Goal: Task Accomplishment & Management: Use online tool/utility

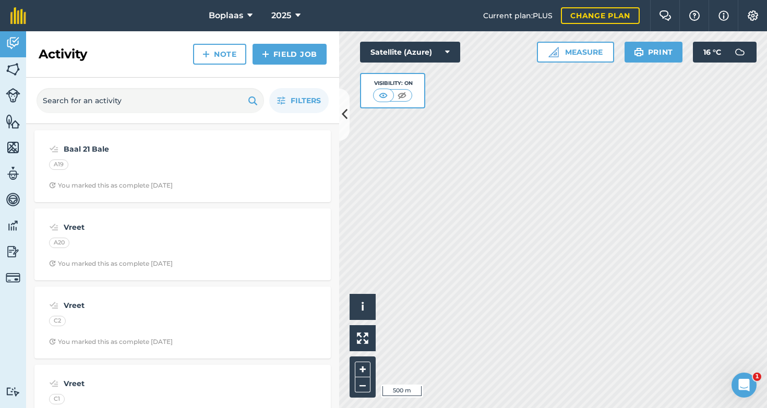
click at [292, 55] on link "Field Job" at bounding box center [289, 54] width 74 height 21
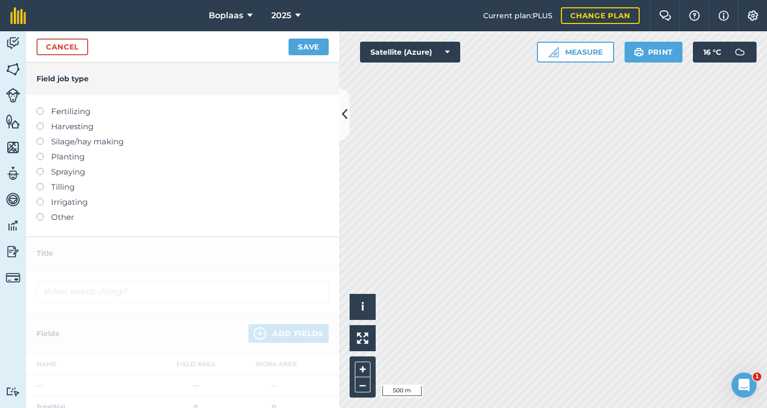
click at [41, 107] on label at bounding box center [44, 107] width 15 height 0
type input "Fertilizing"
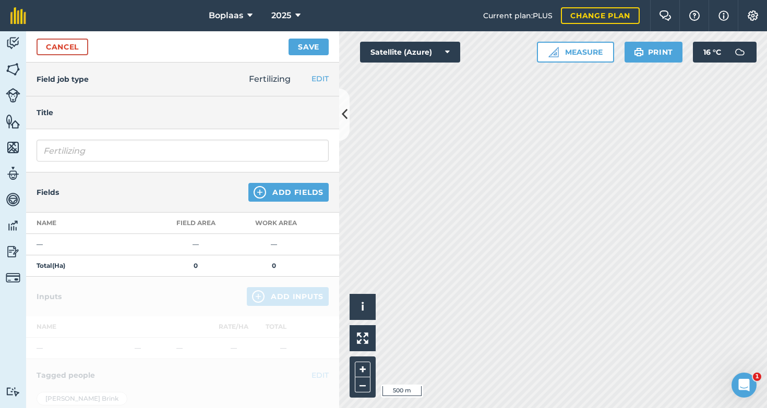
click at [292, 193] on button "Add Fields" at bounding box center [288, 192] width 80 height 19
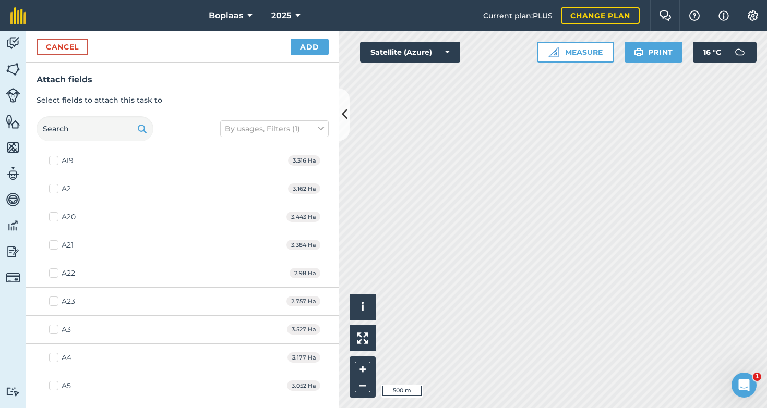
scroll to position [1271, 0]
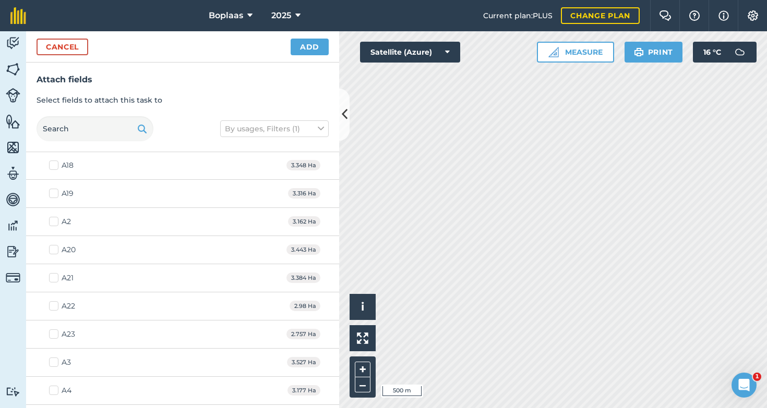
click at [50, 194] on label "A19" at bounding box center [61, 193] width 25 height 11
click at [50, 194] on input "A19" at bounding box center [52, 191] width 7 height 7
checkbox input "true"
click at [55, 248] on label "A20" at bounding box center [62, 250] width 27 height 11
click at [55, 248] on input "A20" at bounding box center [52, 248] width 7 height 7
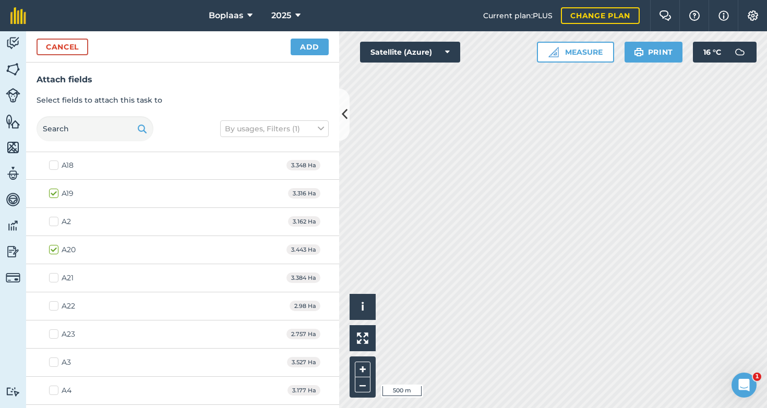
checkbox input "true"
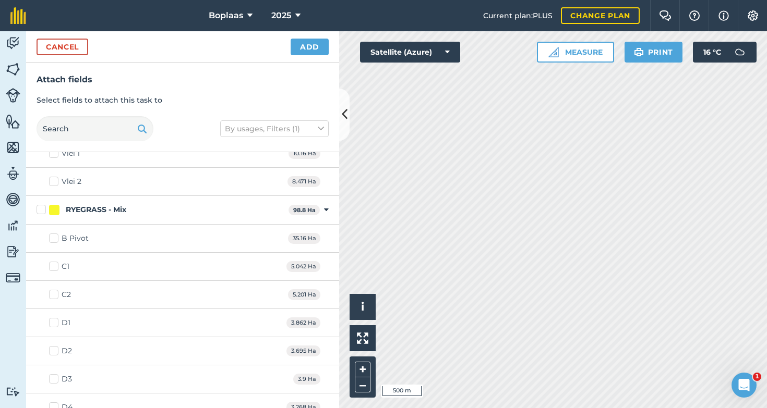
scroll to position [472, 0]
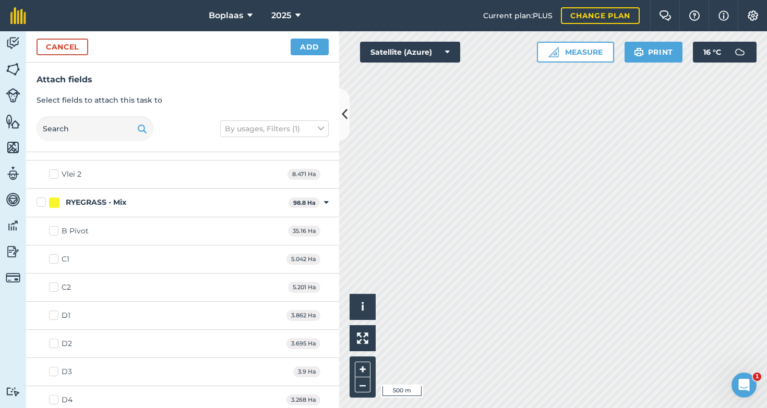
click at [54, 259] on label "C1" at bounding box center [59, 259] width 20 height 11
click at [54, 259] on input "C1" at bounding box center [52, 257] width 7 height 7
checkbox input "true"
click at [56, 288] on label "C2" at bounding box center [60, 287] width 22 height 11
click at [56, 288] on input "C2" at bounding box center [52, 285] width 7 height 7
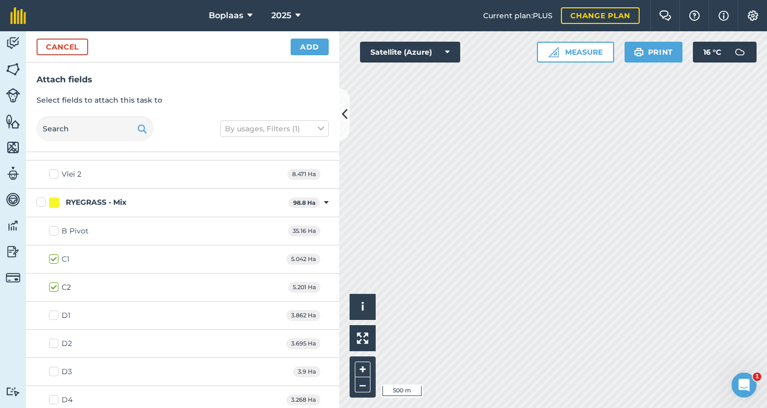
checkbox input "true"
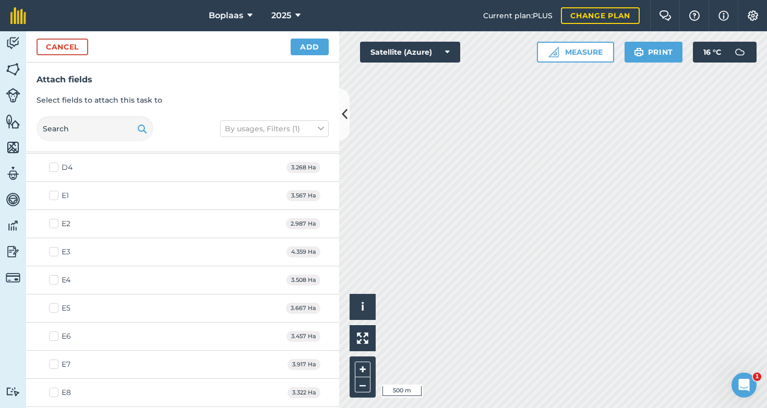
scroll to position [719, 0]
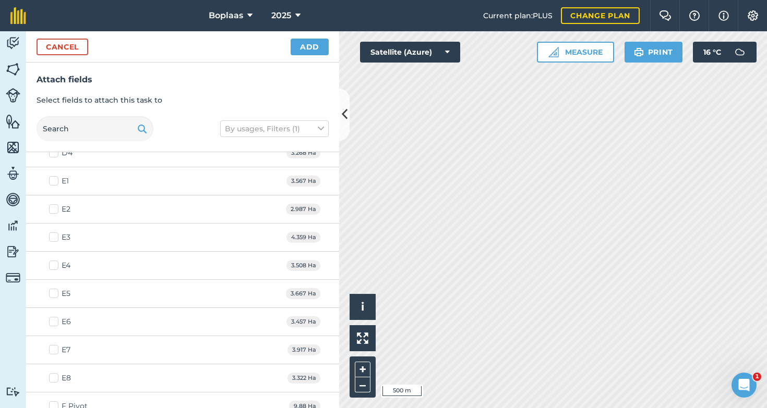
click at [57, 181] on label "E1" at bounding box center [59, 181] width 20 height 11
click at [56, 181] on input "E1" at bounding box center [52, 179] width 7 height 7
checkbox input "true"
click at [53, 210] on label "E2" at bounding box center [59, 209] width 21 height 11
click at [53, 210] on input "E2" at bounding box center [52, 207] width 7 height 7
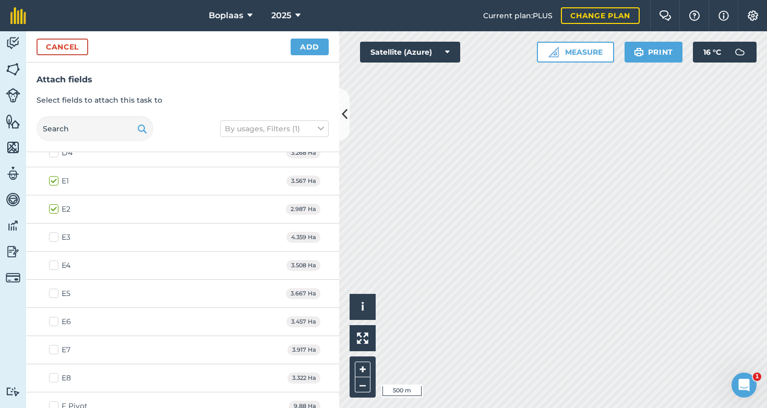
checkbox input "true"
click at [52, 348] on label "A5" at bounding box center [60, 350] width 22 height 11
click at [52, 348] on input "A5" at bounding box center [52, 348] width 7 height 7
checkbox input "true"
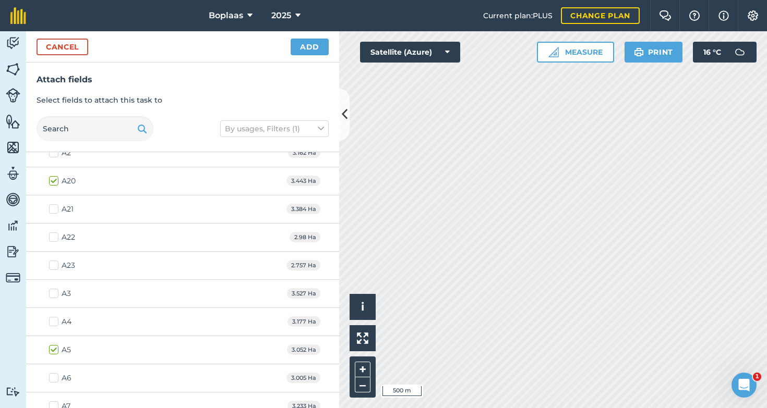
click at [310, 46] on button "Add" at bounding box center [310, 47] width 38 height 17
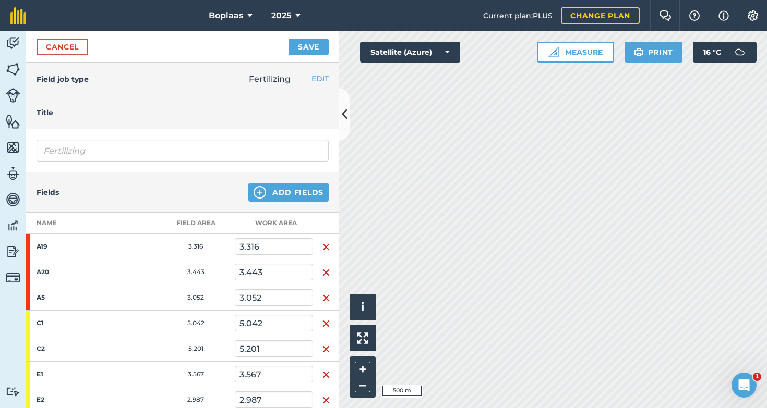
scroll to position [274, 0]
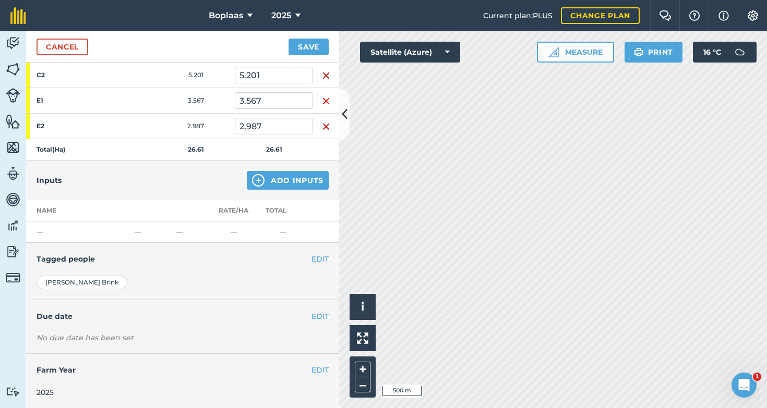
click at [280, 184] on button "Add Inputs" at bounding box center [288, 180] width 82 height 19
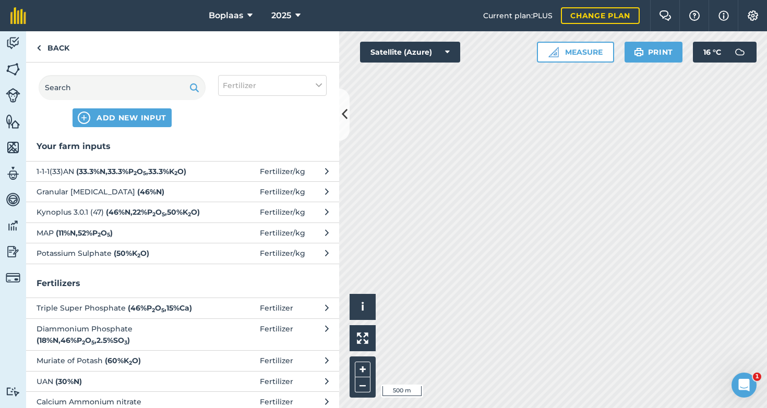
click at [137, 195] on strong "( 46 % N )" at bounding box center [150, 191] width 27 height 9
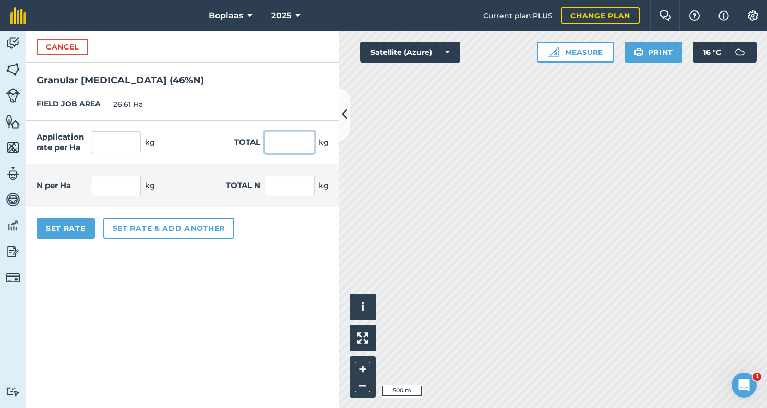
click at [288, 142] on input "text" at bounding box center [289, 142] width 50 height 22
type input "2350"
type input "88.313"
type input "2,350"
type input "40.624"
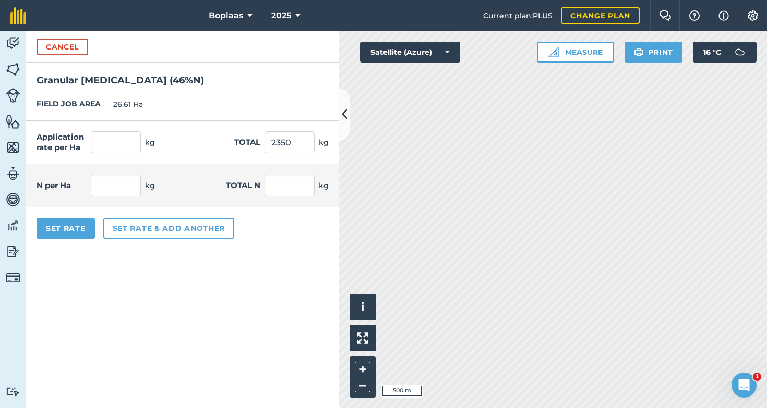
type input "1,081"
click at [260, 294] on form "Cancel Granular [MEDICAL_DATA] ( 46 % N ) FIELD JOB AREA 26.61 Ha Application r…" at bounding box center [182, 219] width 313 height 377
click at [79, 229] on button "Set Rate" at bounding box center [66, 228] width 58 height 21
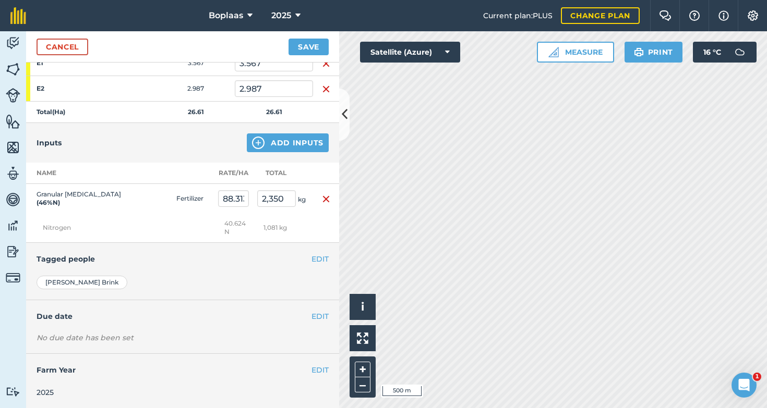
scroll to position [0, 0]
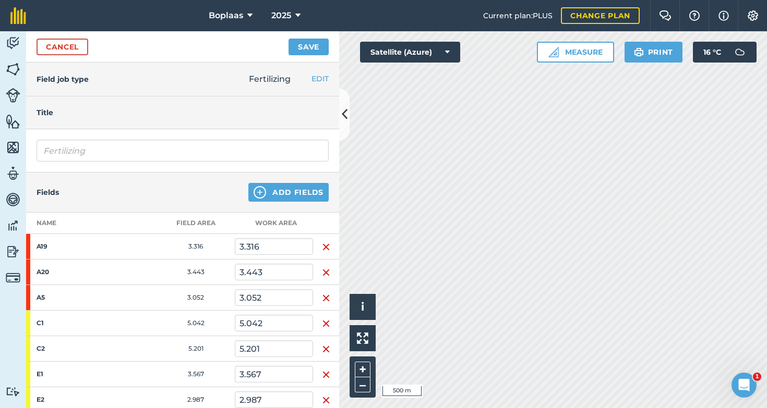
click at [309, 43] on button "Save" at bounding box center [308, 47] width 40 height 17
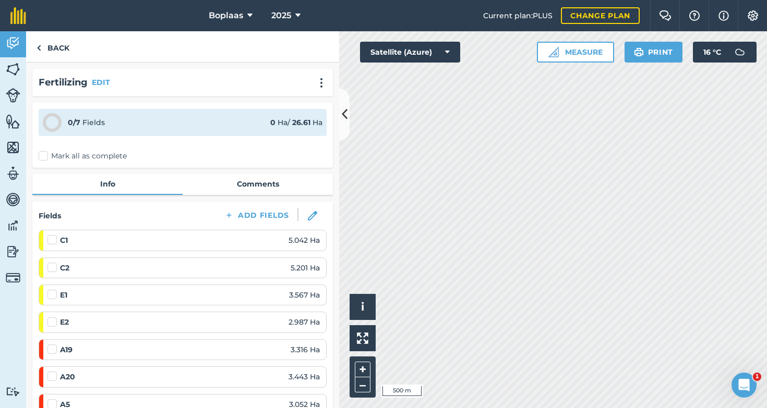
click at [44, 155] on label "Mark all as complete" at bounding box center [83, 156] width 88 height 11
click at [44, 155] on input "Mark all as complete" at bounding box center [42, 154] width 7 height 7
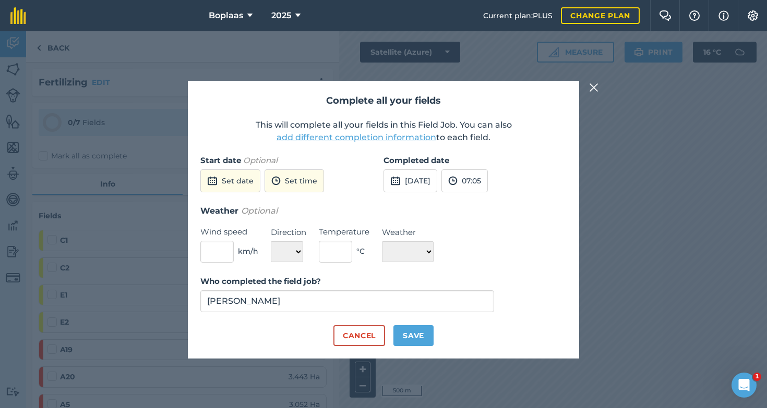
click at [436, 337] on div "Cancel Save" at bounding box center [383, 335] width 366 height 21
click at [422, 329] on button "Save" at bounding box center [413, 335] width 40 height 21
checkbox input "true"
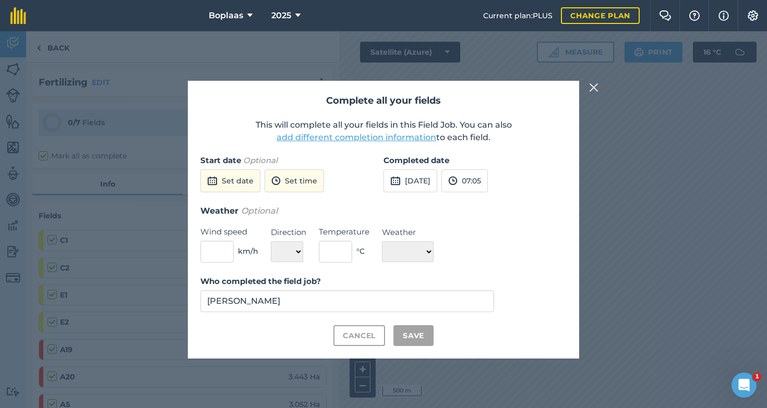
checkbox input "true"
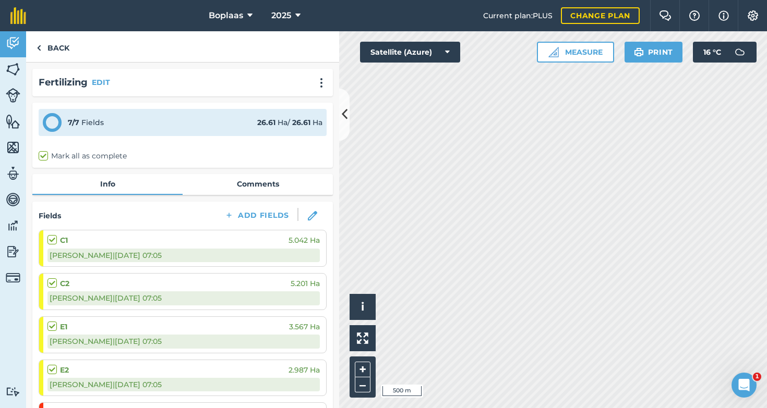
click at [16, 71] on img at bounding box center [13, 70] width 15 height 16
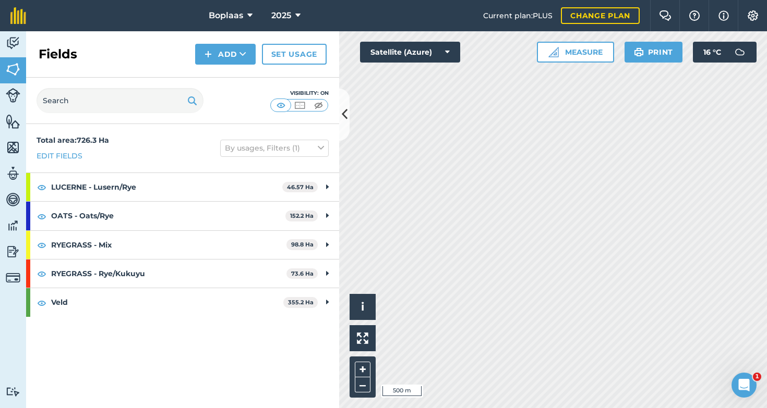
click at [14, 49] on img at bounding box center [13, 43] width 15 height 16
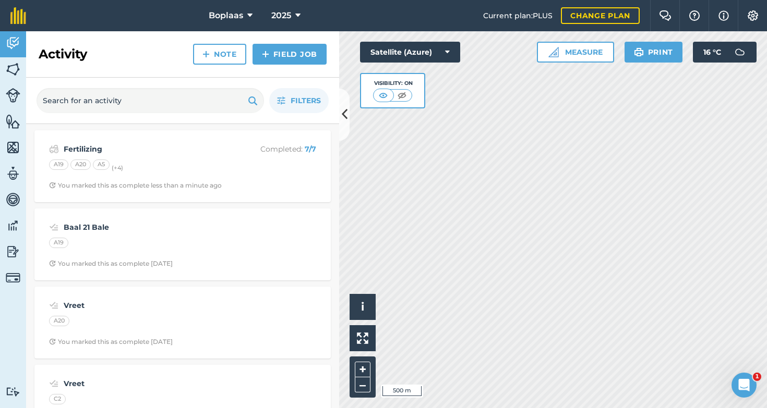
click at [12, 70] on img at bounding box center [13, 70] width 15 height 16
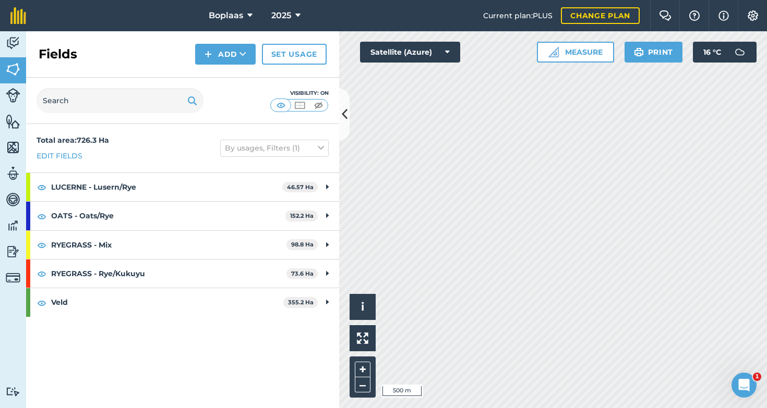
click at [54, 157] on link "Edit fields" at bounding box center [60, 155] width 46 height 11
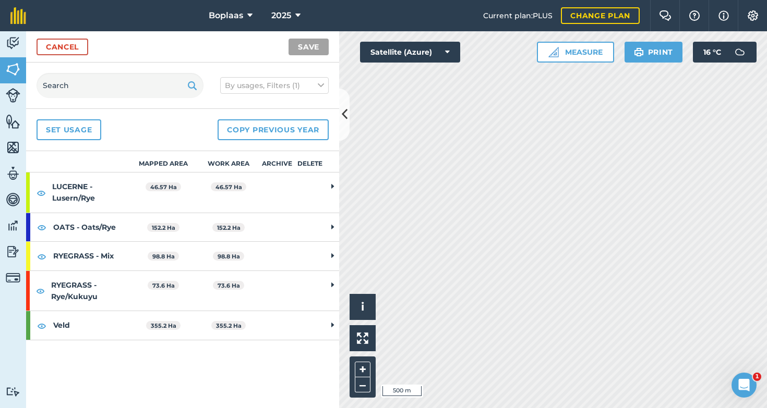
click at [62, 201] on strong "LUCERNE - Lusern/Rye" at bounding box center [91, 193] width 78 height 40
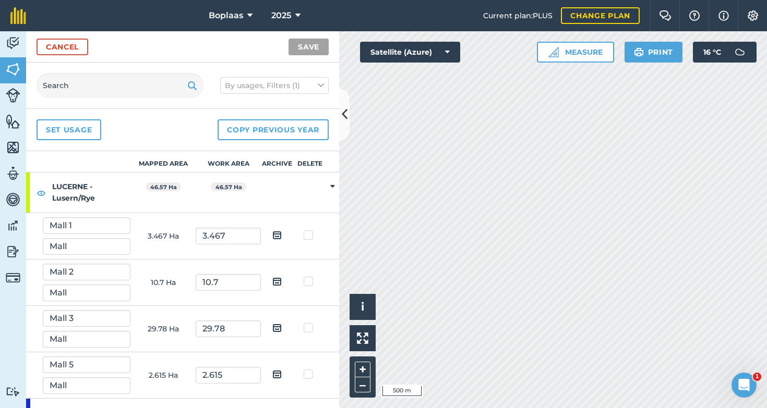
click at [59, 195] on strong "LUCERNE - Lusern/Rye" at bounding box center [91, 193] width 78 height 40
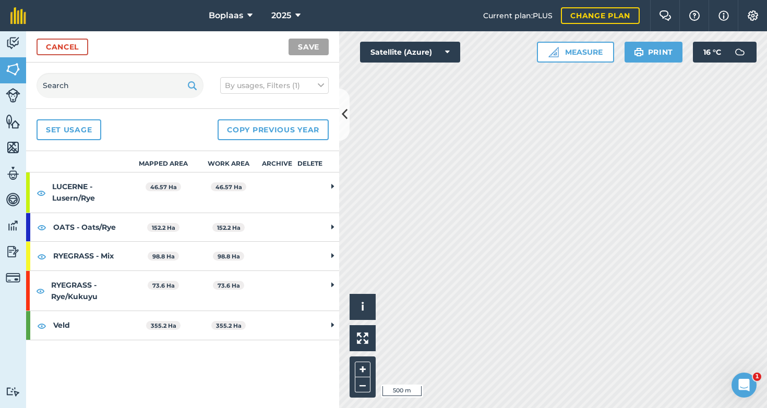
click at [64, 39] on link "Cancel" at bounding box center [63, 47] width 52 height 17
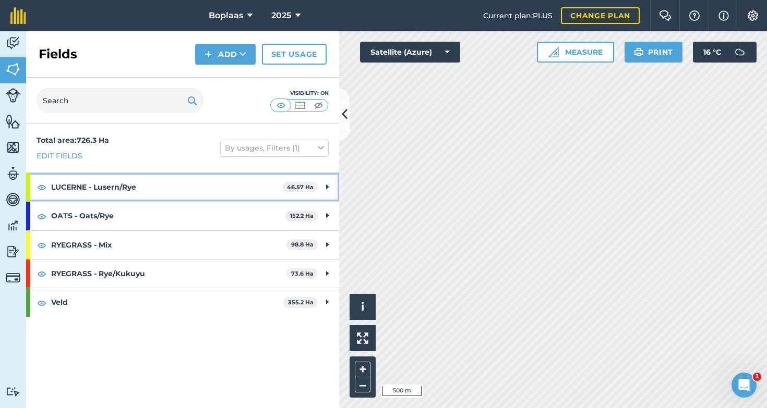
click at [95, 189] on strong "LUCERNE - Lusern/Rye" at bounding box center [166, 187] width 231 height 28
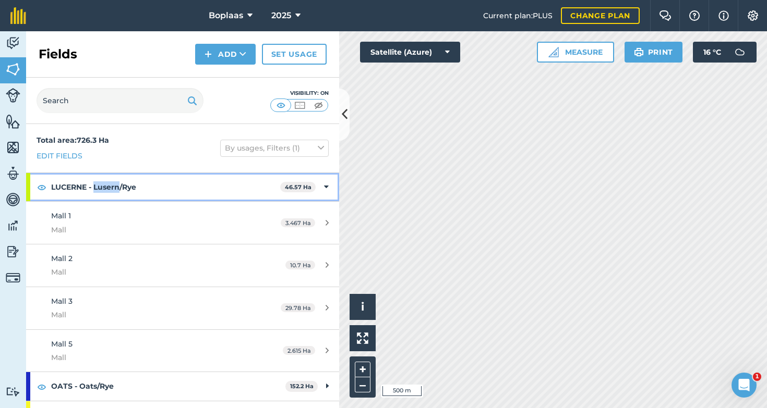
click at [95, 189] on strong "LUCERNE - Lusern/Rye" at bounding box center [165, 187] width 229 height 28
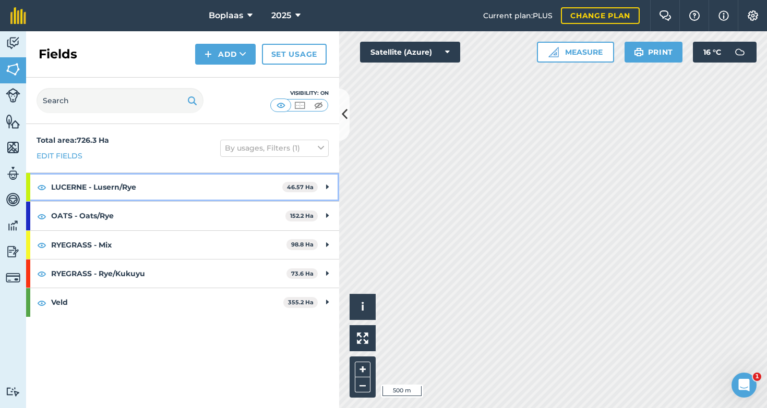
click at [65, 183] on strong "LUCERNE - Lusern/Rye" at bounding box center [166, 187] width 231 height 28
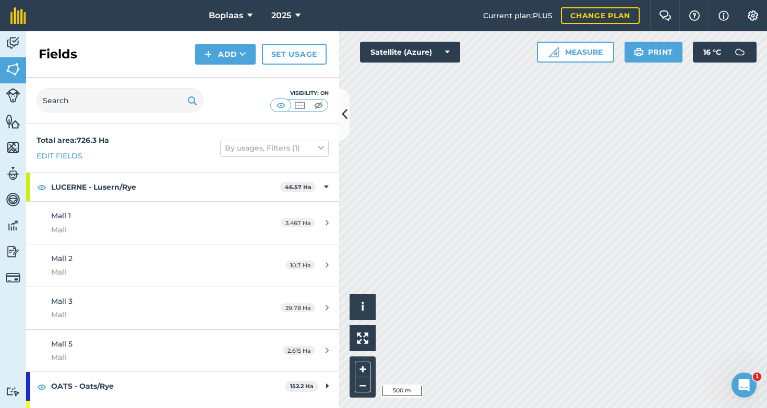
click at [155, 155] on div "Total area : 726.3 Ha Edit fields By usages, Filters (1)" at bounding box center [182, 148] width 313 height 49
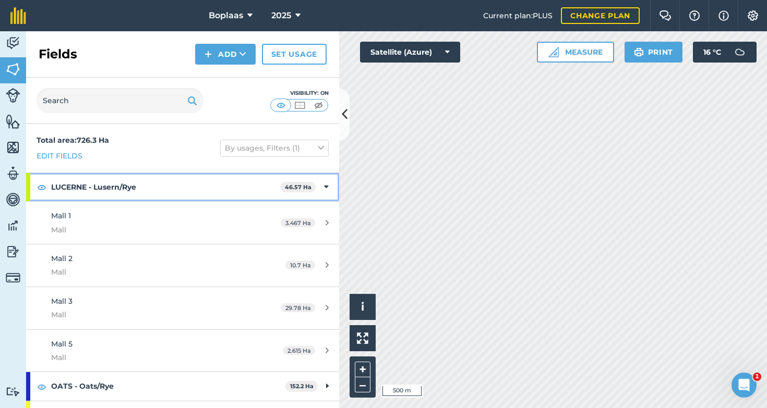
click at [122, 186] on strong "LUCERNE - Lusern/Rye" at bounding box center [165, 187] width 229 height 28
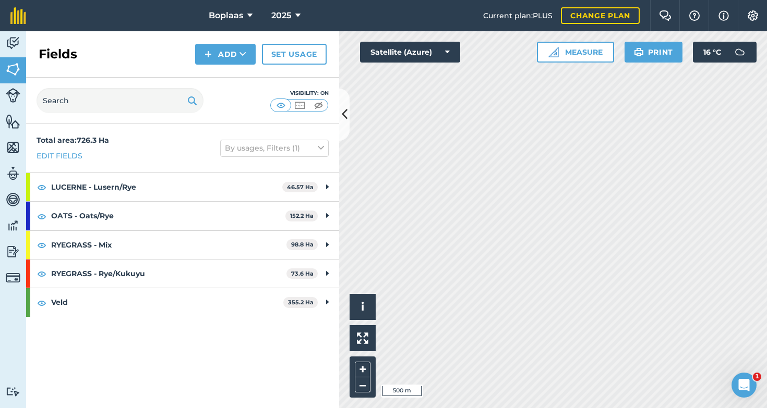
click at [160, 366] on div "Total area : 726.3 Ha Edit fields By usages, Filters (1) LUCERNE - Lusern/Rye 4…" at bounding box center [182, 266] width 313 height 284
click at [17, 94] on img at bounding box center [13, 95] width 15 height 15
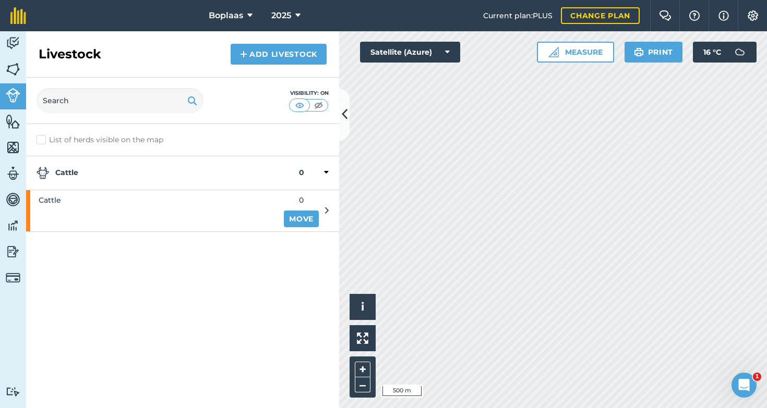
click at [10, 69] on img at bounding box center [13, 70] width 15 height 16
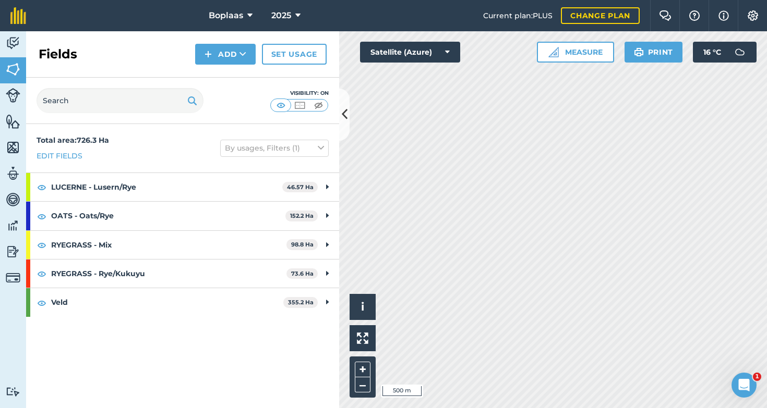
click at [13, 44] on img at bounding box center [13, 43] width 15 height 16
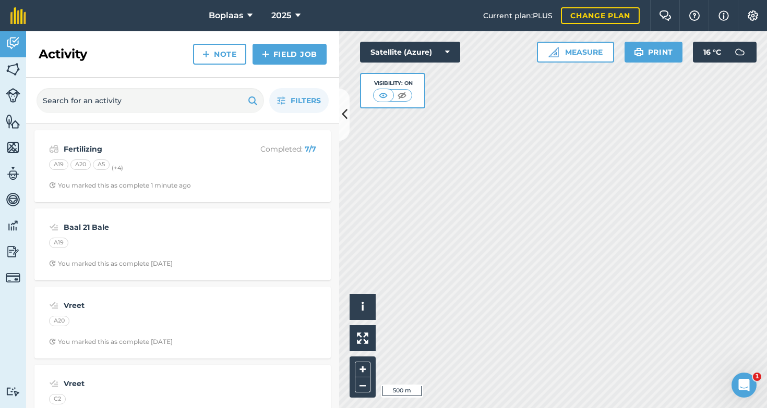
click at [237, 165] on div "A19 A20 A5 (+ 4 )" at bounding box center [182, 167] width 267 height 14
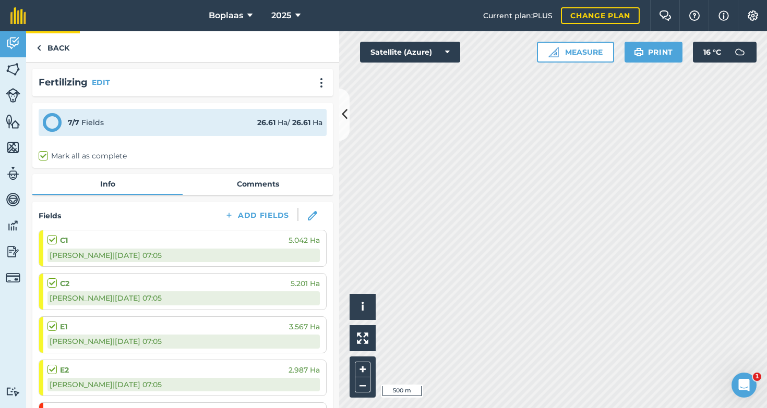
click at [53, 47] on link "Back" at bounding box center [53, 46] width 54 height 31
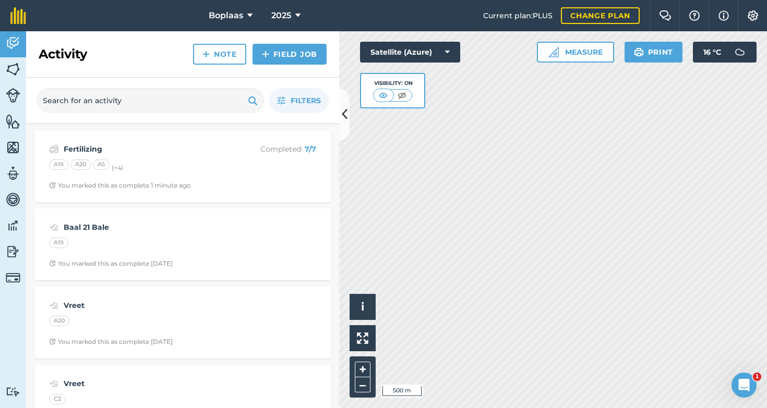
click at [15, 88] on img at bounding box center [13, 95] width 15 height 15
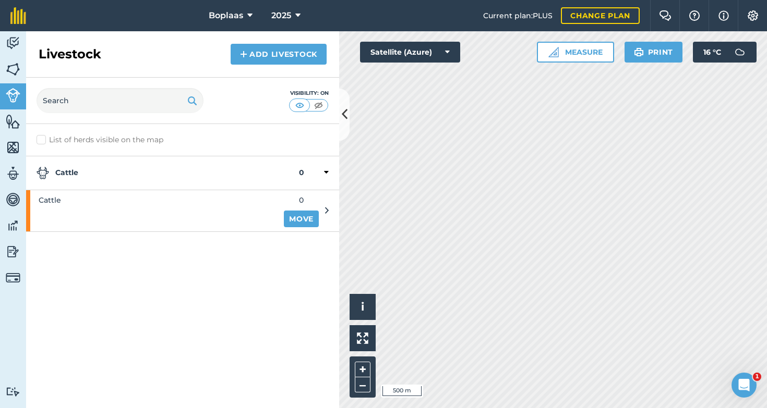
click at [11, 69] on img at bounding box center [13, 70] width 15 height 16
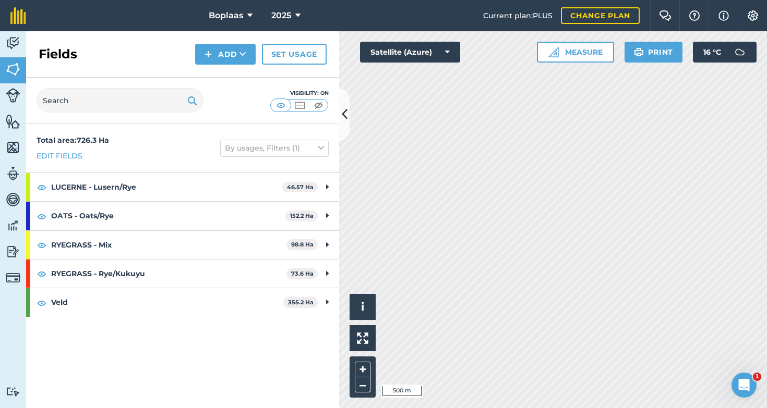
click at [17, 47] on img at bounding box center [13, 43] width 15 height 16
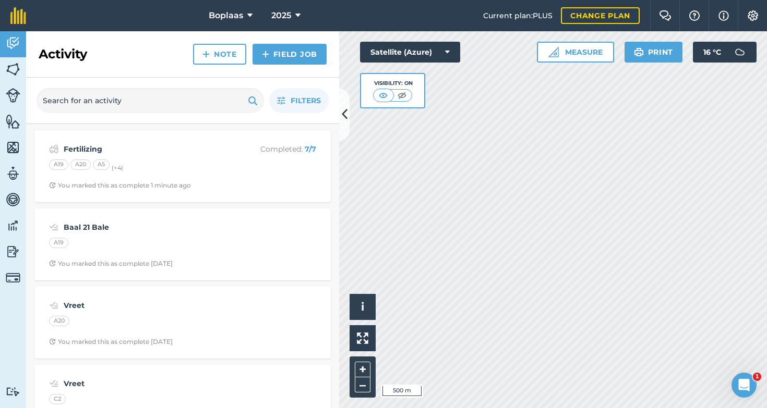
click at [672, 46] on button "Print" at bounding box center [653, 52] width 58 height 21
click at [13, 66] on img at bounding box center [13, 70] width 15 height 16
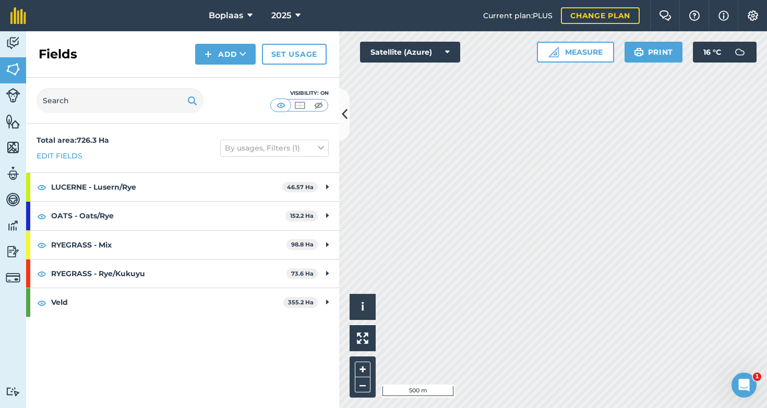
click at [341, 125] on button at bounding box center [344, 115] width 10 height 52
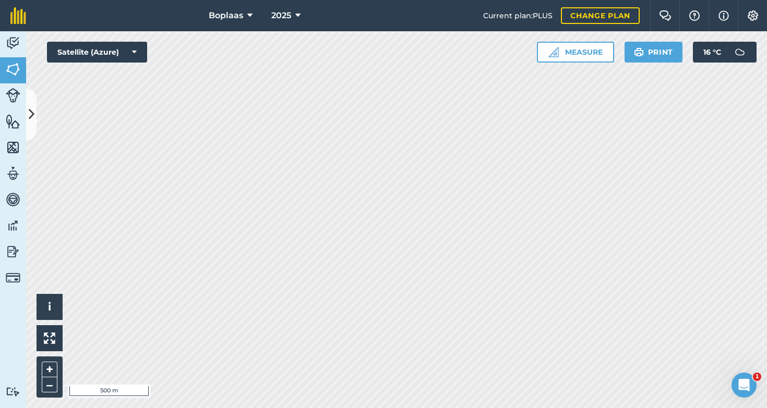
click at [651, 52] on button "Print" at bounding box center [653, 52] width 58 height 21
click at [663, 53] on button "Print" at bounding box center [653, 52] width 58 height 21
click at [640, 54] on img at bounding box center [639, 52] width 10 height 13
click at [662, 51] on button "Print" at bounding box center [653, 52] width 58 height 21
click at [663, 54] on button "Print" at bounding box center [653, 52] width 58 height 21
